Goal: Find contact information: Find contact information

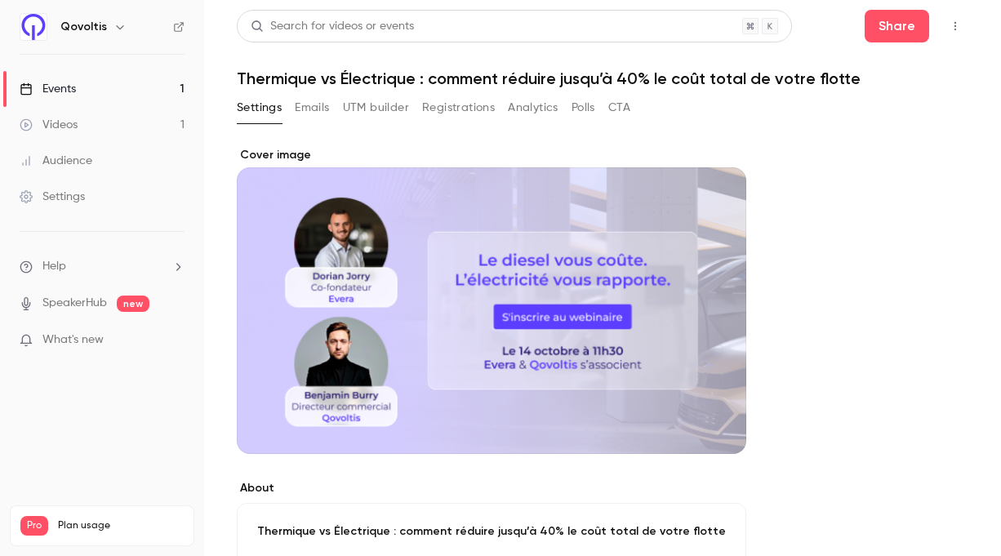
click at [298, 103] on button "Emails" at bounding box center [312, 108] width 34 height 26
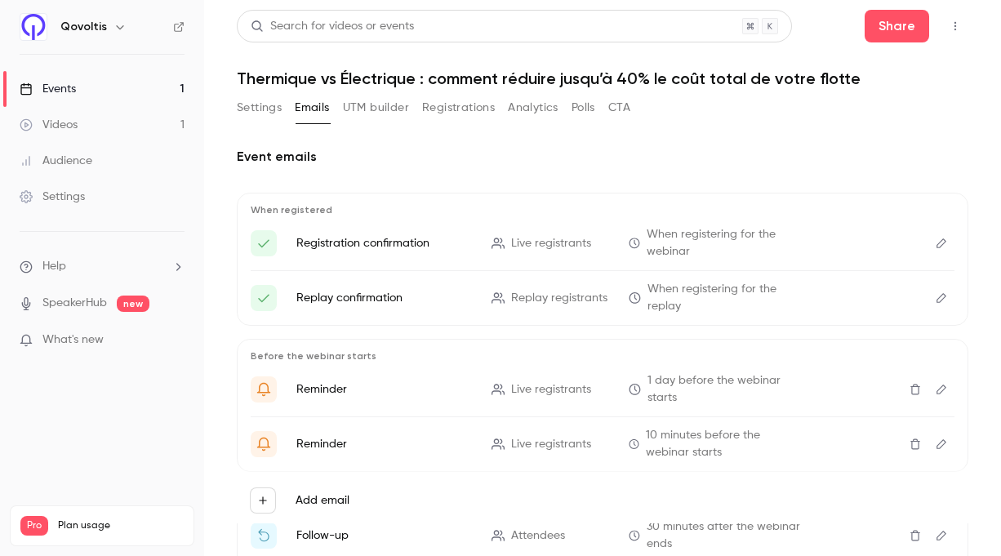
click at [67, 102] on link "Events 1" at bounding box center [102, 89] width 204 height 36
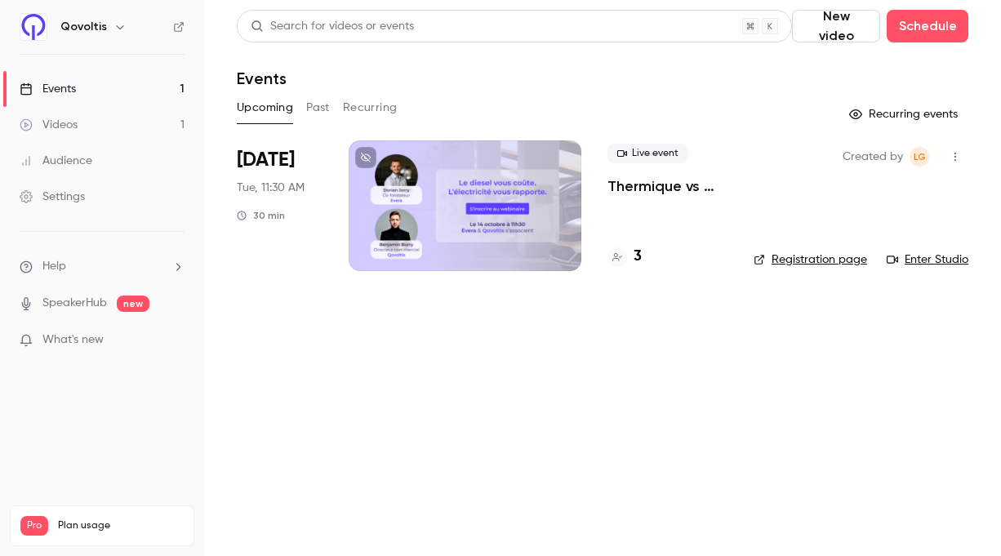
click at [74, 131] on div "Videos" at bounding box center [49, 125] width 58 height 16
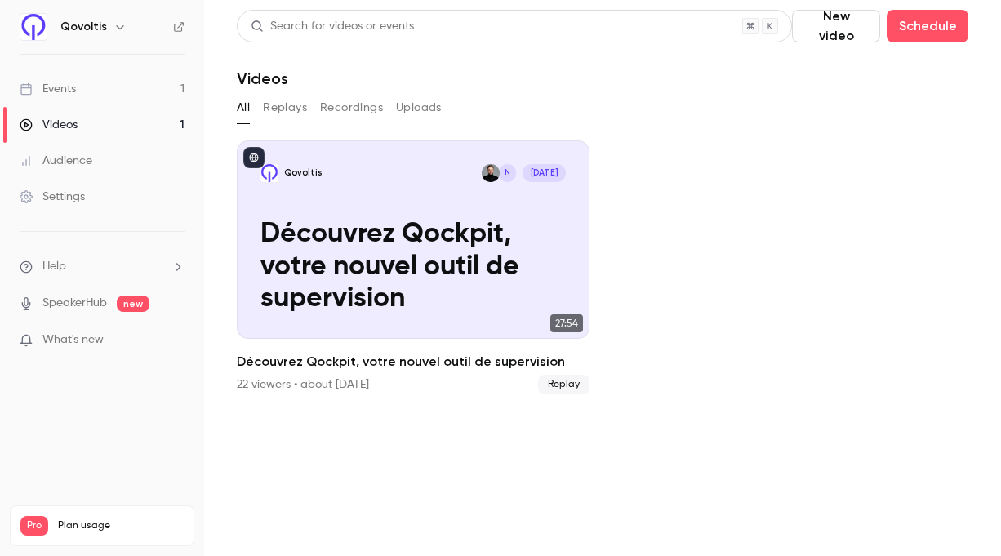
click at [62, 163] on div "Audience" at bounding box center [56, 161] width 73 height 16
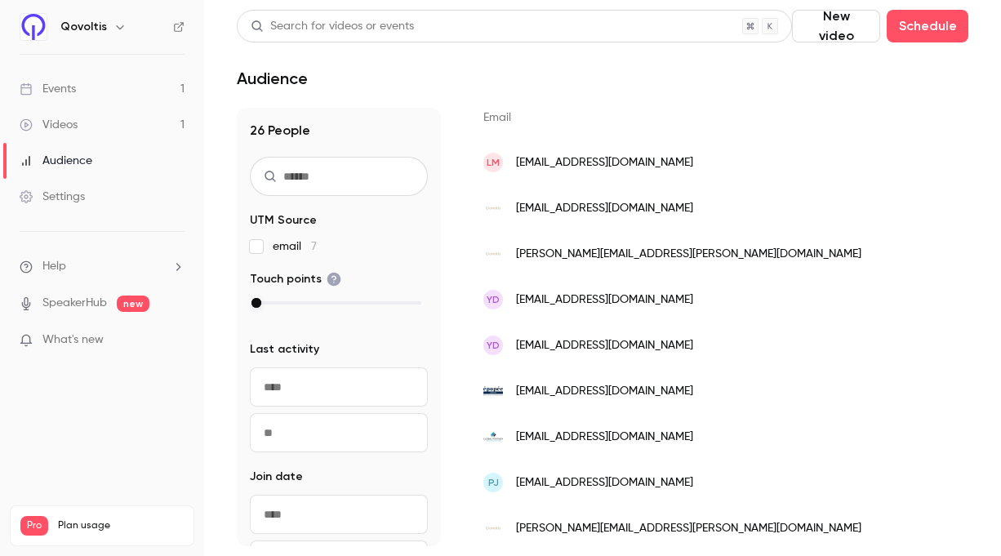
scroll to position [274, 0]
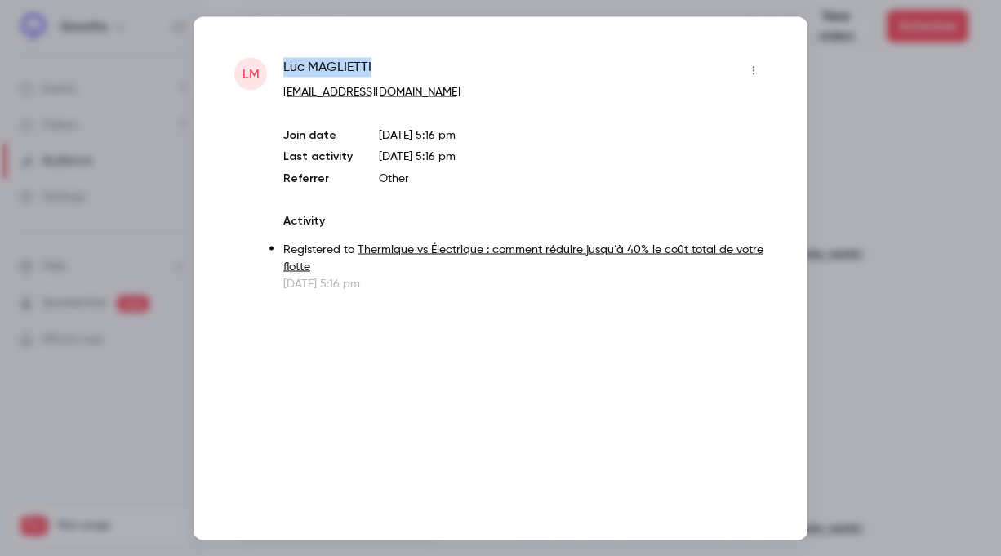
drag, startPoint x: 402, startPoint y: 51, endPoint x: 396, endPoint y: 69, distance: 18.1
click at [397, 69] on div "[PERSON_NAME] [EMAIL_ADDRESS][DOMAIN_NAME] Join date [DATE] 5:16 pm Last activi…" at bounding box center [501, 277] width 614 height 523
copy span "[PERSON_NAME]"
